Goal: Task Accomplishment & Management: Complete application form

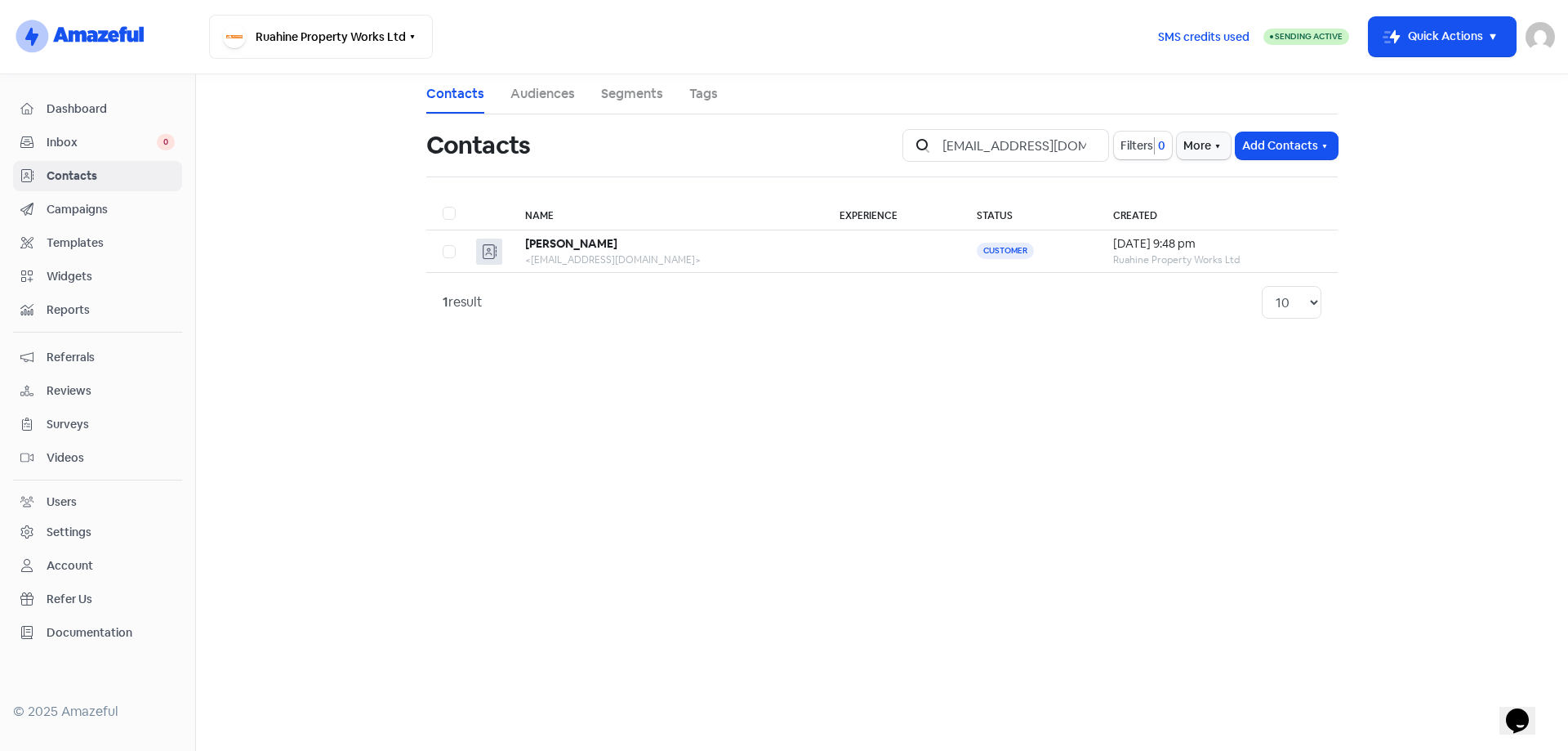
click at [1085, 147] on input "[EMAIL_ADDRESS][DOMAIN_NAME]" at bounding box center [1021, 145] width 177 height 33
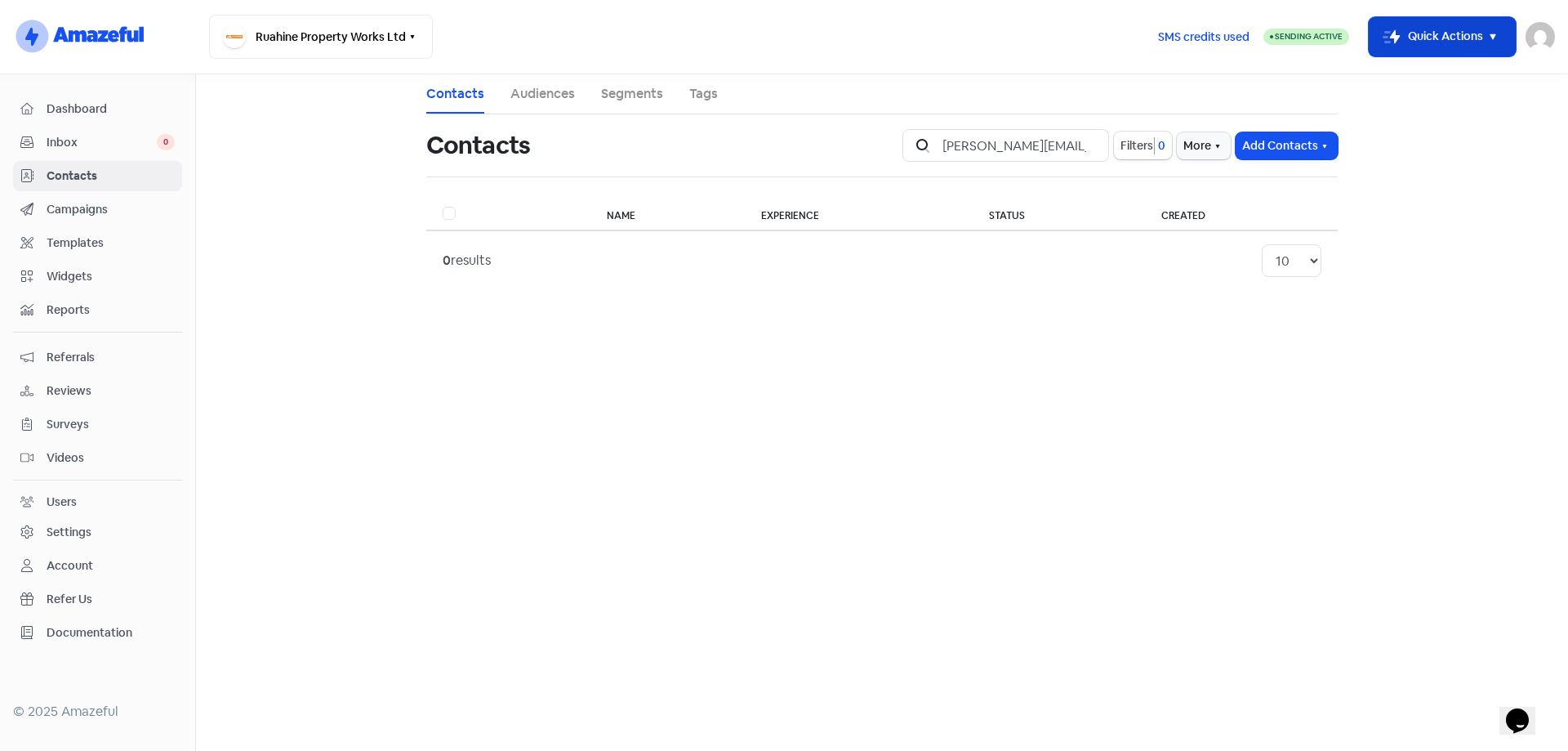
type input "[PERSON_NAME][EMAIL_ADDRESS][DOMAIN_NAME]"
click at [1471, 36] on button "Icon For Thunder-move Quick Actions" at bounding box center [1442, 36] width 147 height 39
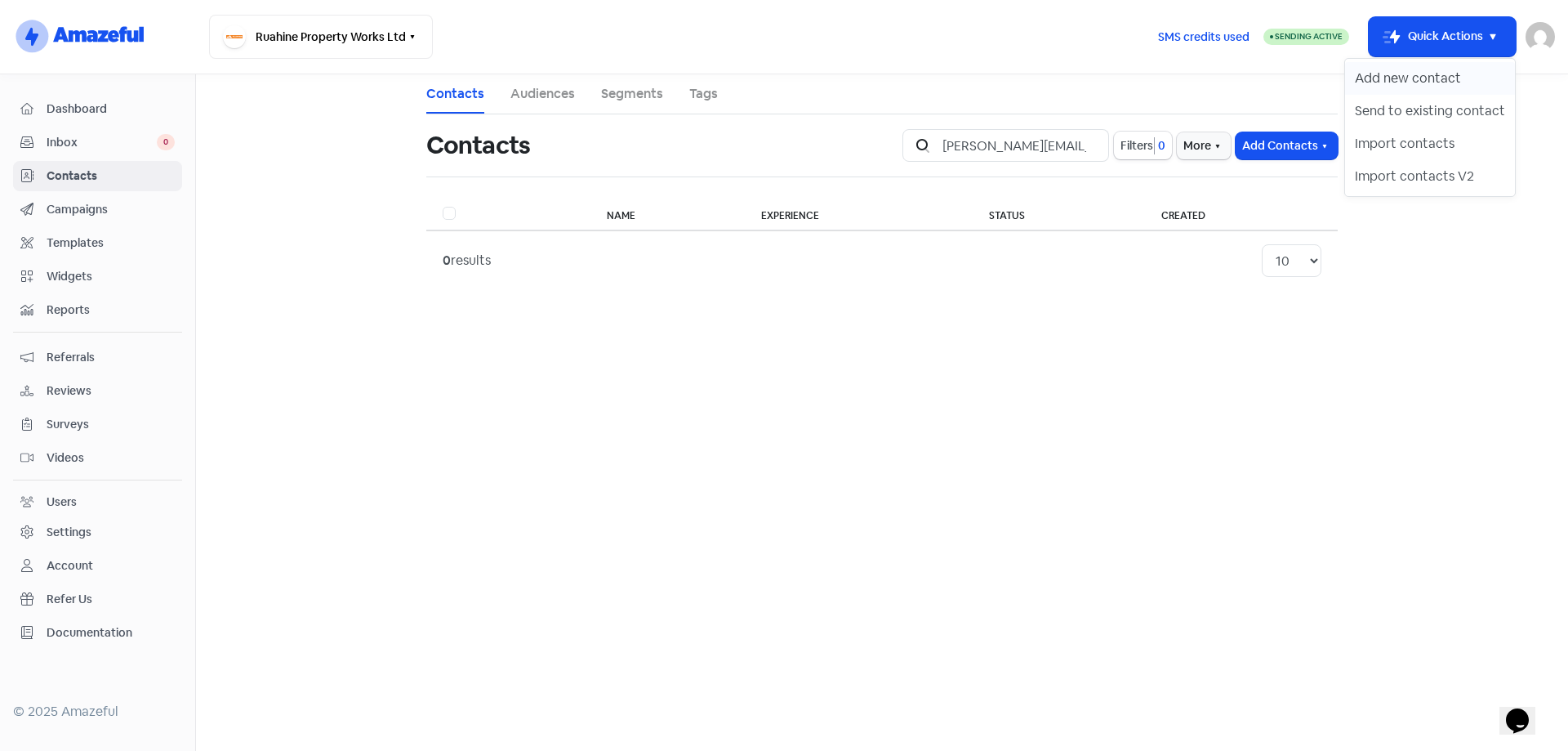
click at [1453, 72] on button "Add new contact" at bounding box center [1430, 78] width 170 height 33
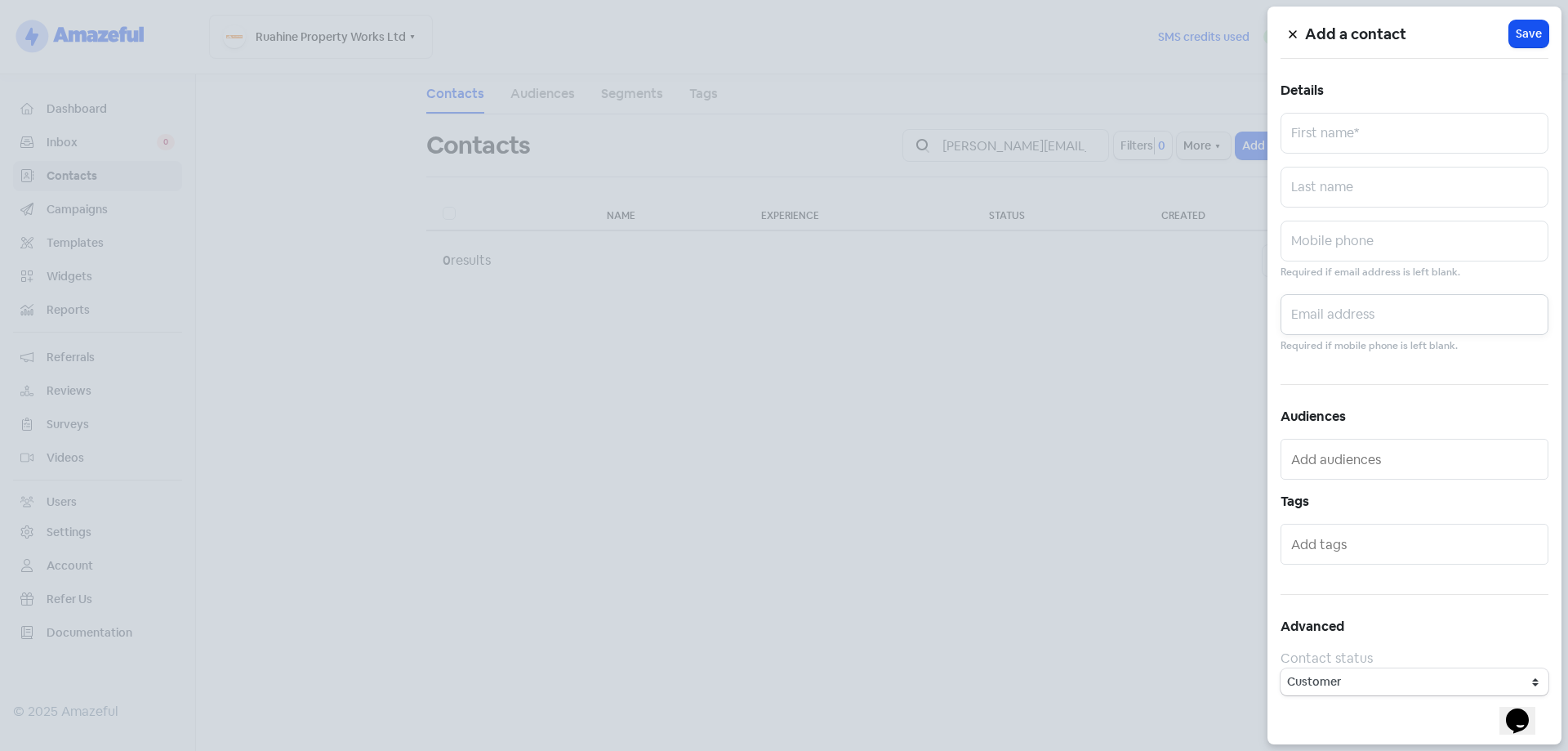
click at [1356, 315] on input "text" at bounding box center [1414, 315] width 268 height 41
paste input "[PERSON_NAME][EMAIL_ADDRESS][DOMAIN_NAME]"
type input "[PERSON_NAME][EMAIL_ADDRESS][DOMAIN_NAME]"
click at [1366, 116] on input "text" at bounding box center [1414, 134] width 268 height 41
type input "[PERSON_NAME]"
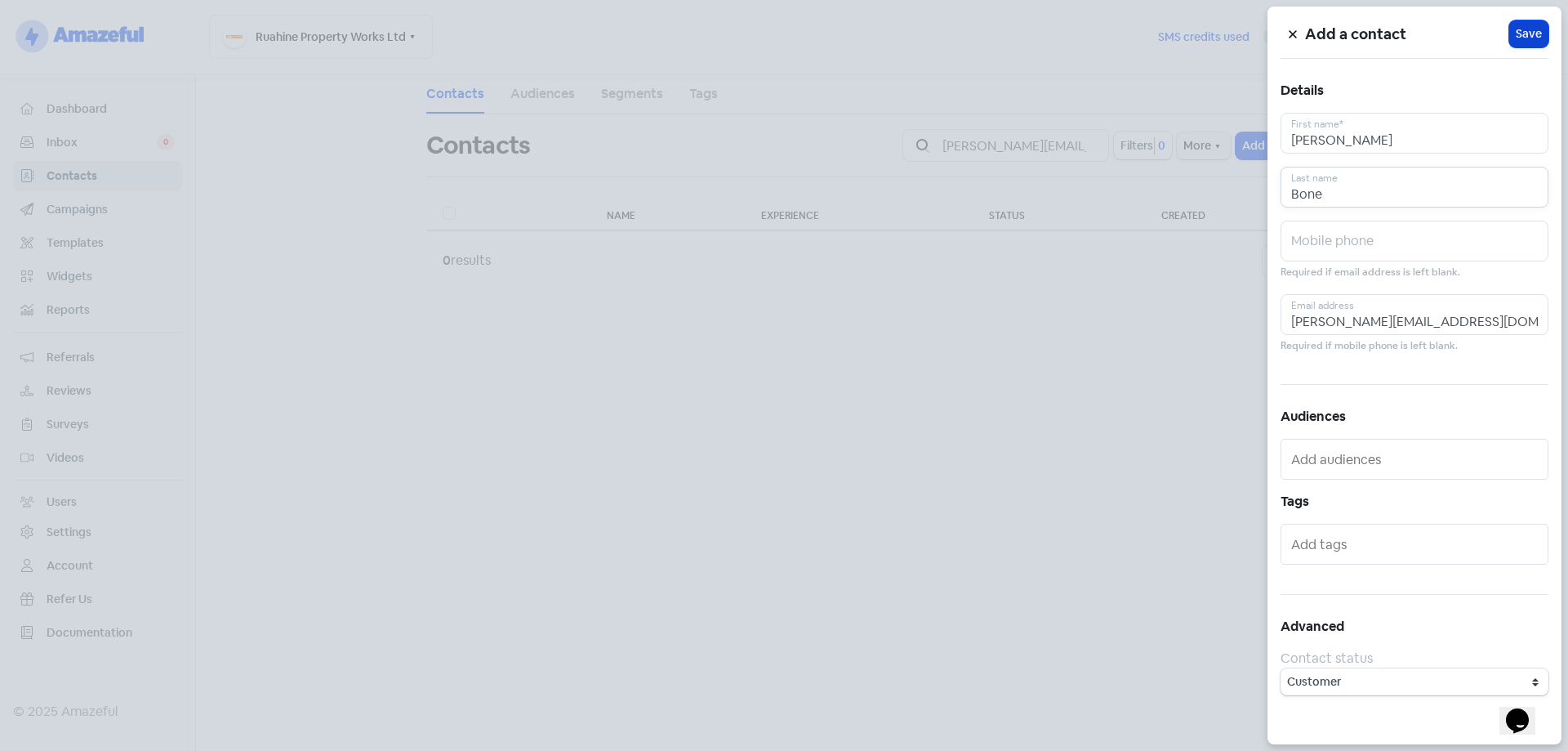
type input "Bone"
click at [1532, 34] on span "Save" at bounding box center [1529, 34] width 26 height 17
